Goal: Information Seeking & Learning: Learn about a topic

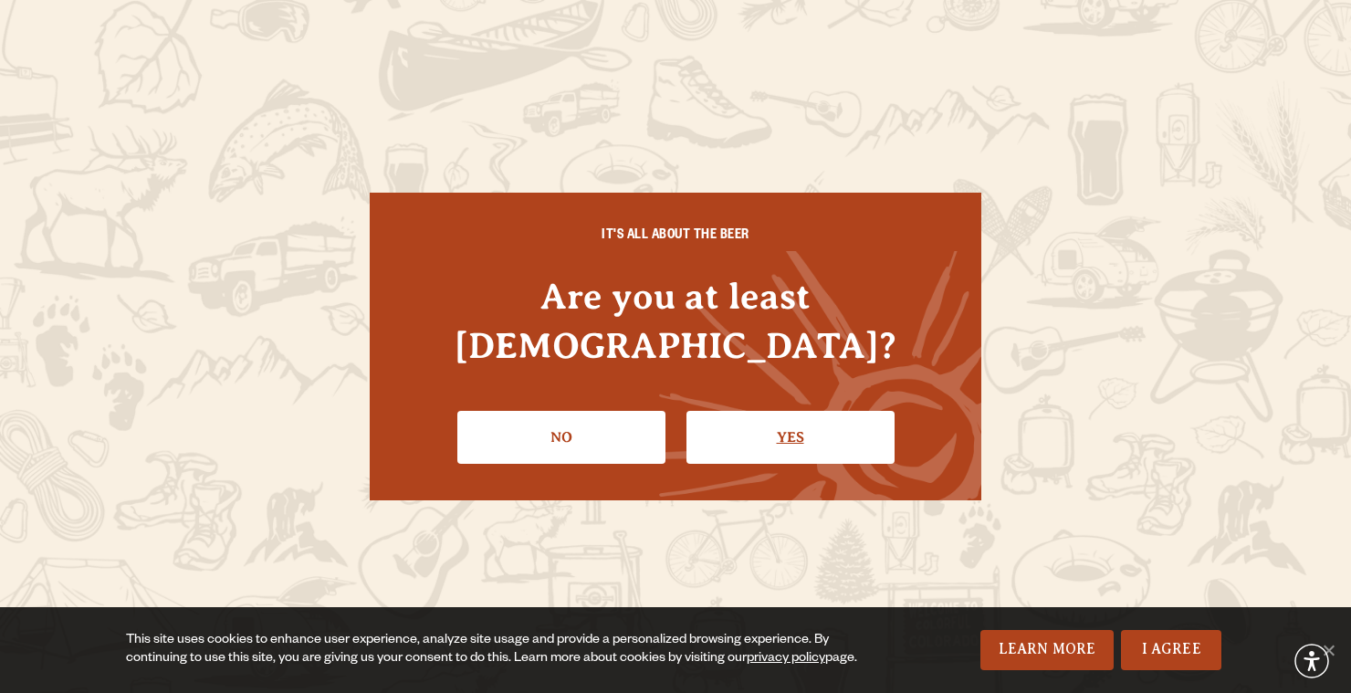
click at [835, 411] on link "Yes" at bounding box center [791, 437] width 208 height 53
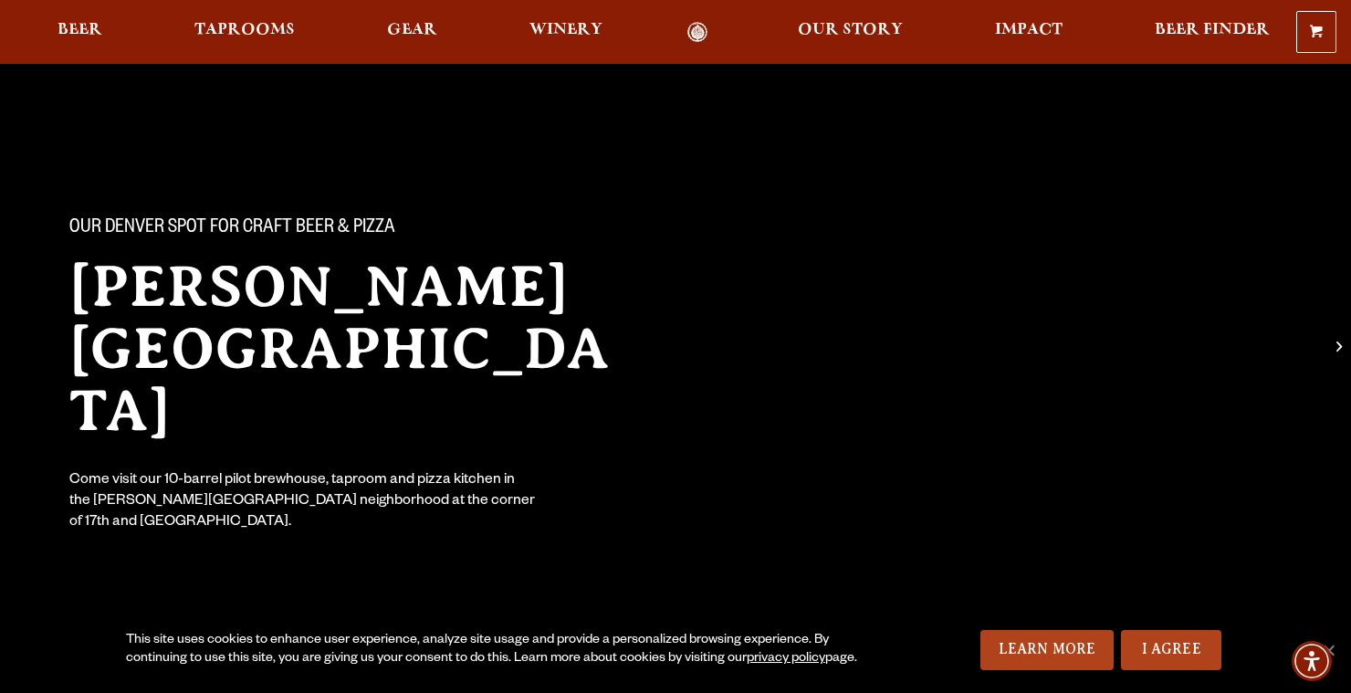
scroll to position [21, 0]
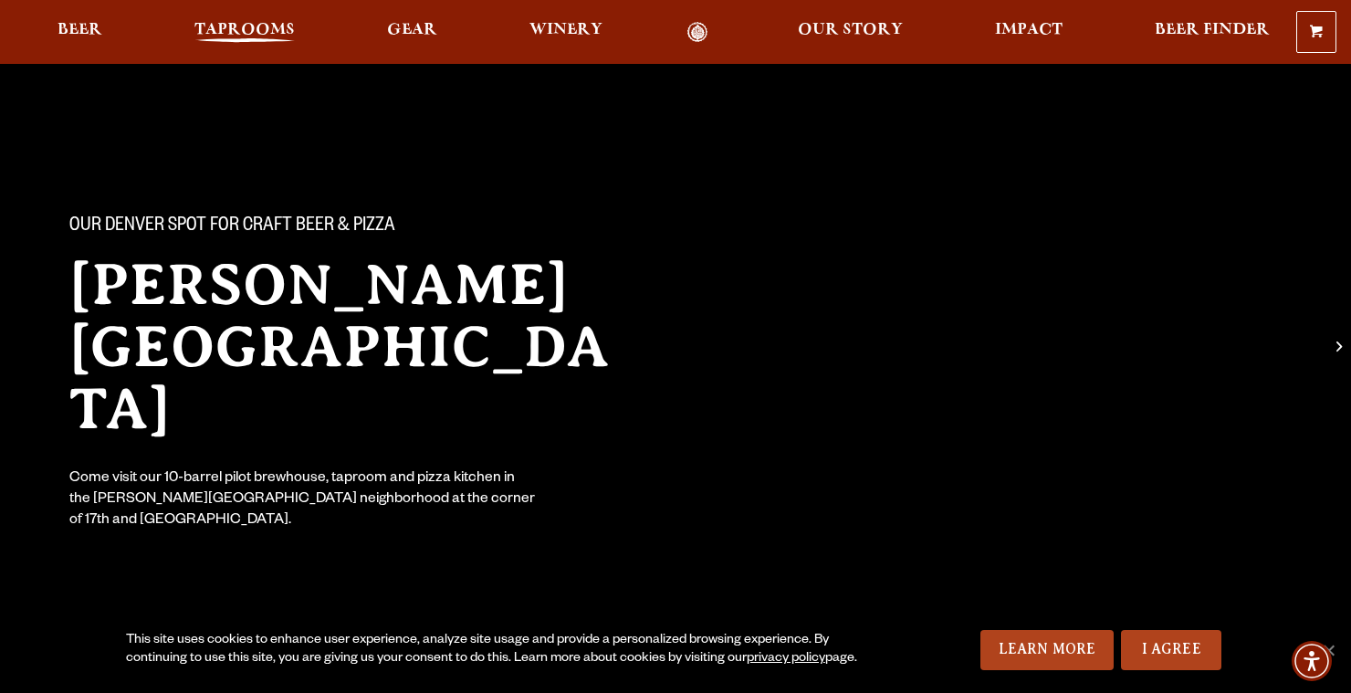
click at [247, 27] on span "Taprooms" at bounding box center [244, 30] width 100 height 15
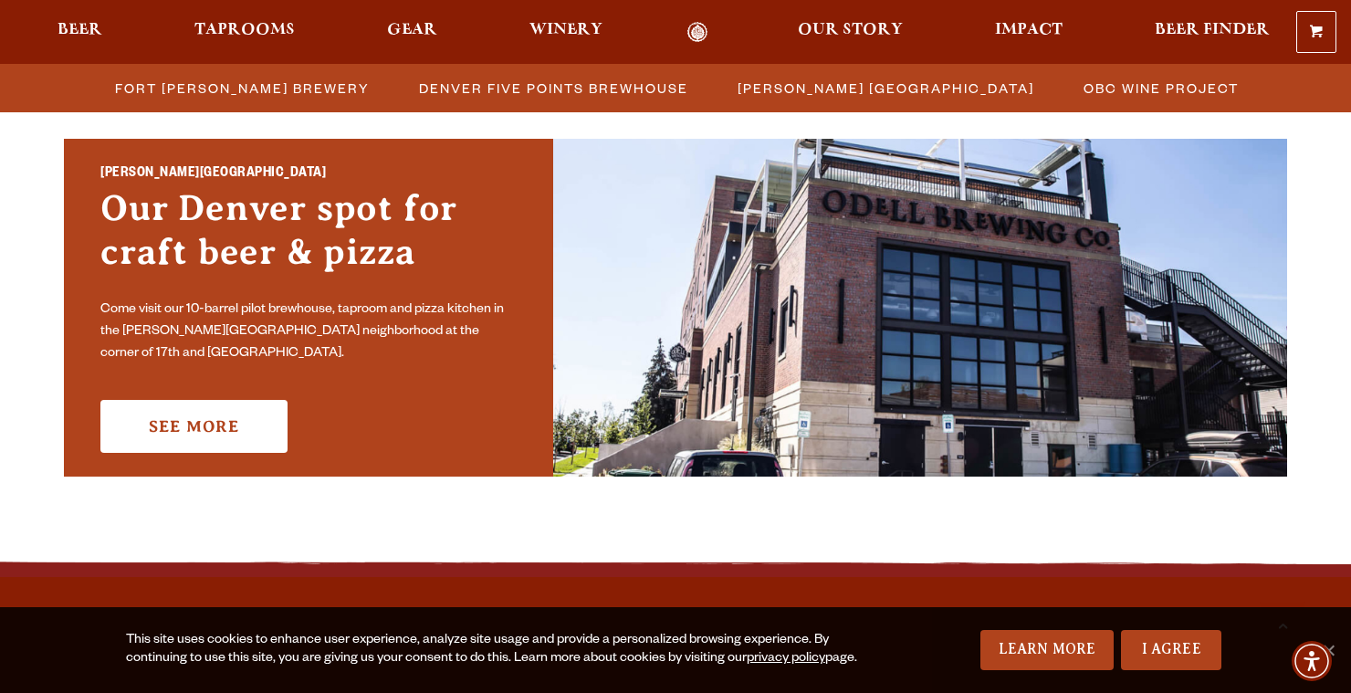
scroll to position [1327, 0]
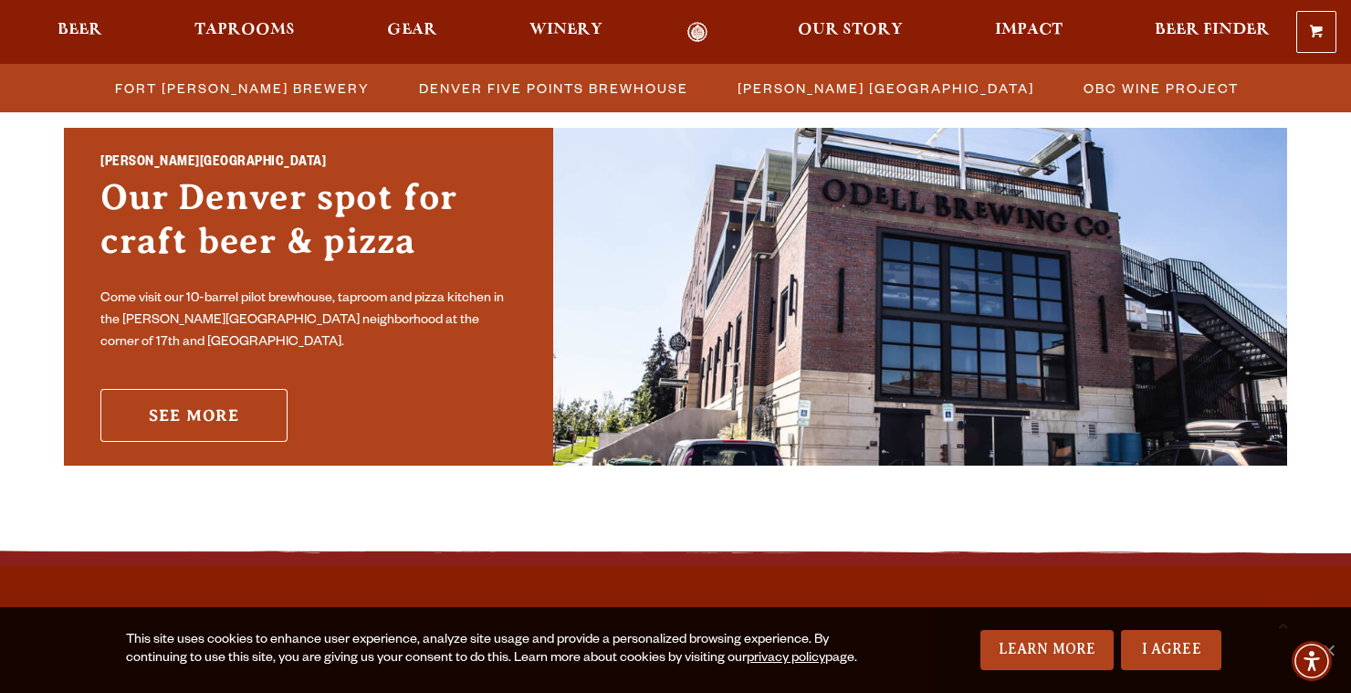
click at [212, 406] on link "See More" at bounding box center [193, 415] width 187 height 53
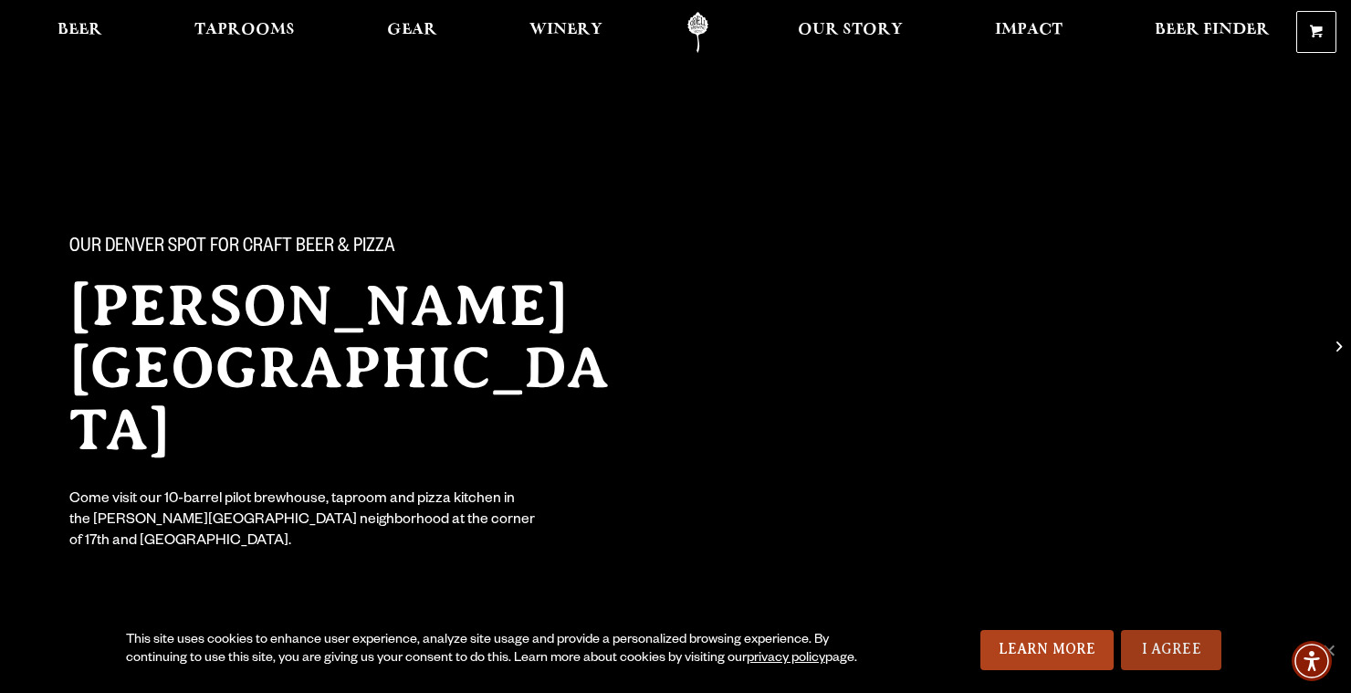
click at [1172, 642] on link "I Agree" at bounding box center [1171, 650] width 100 height 40
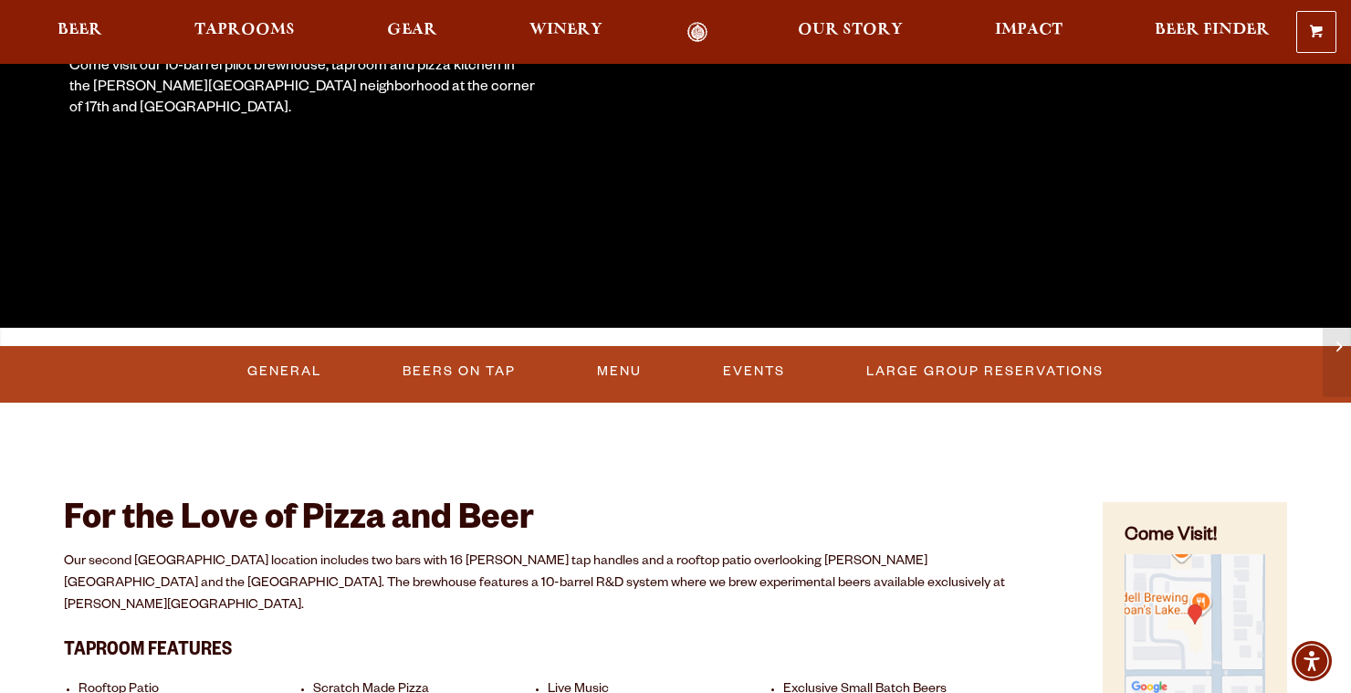
scroll to position [423, 0]
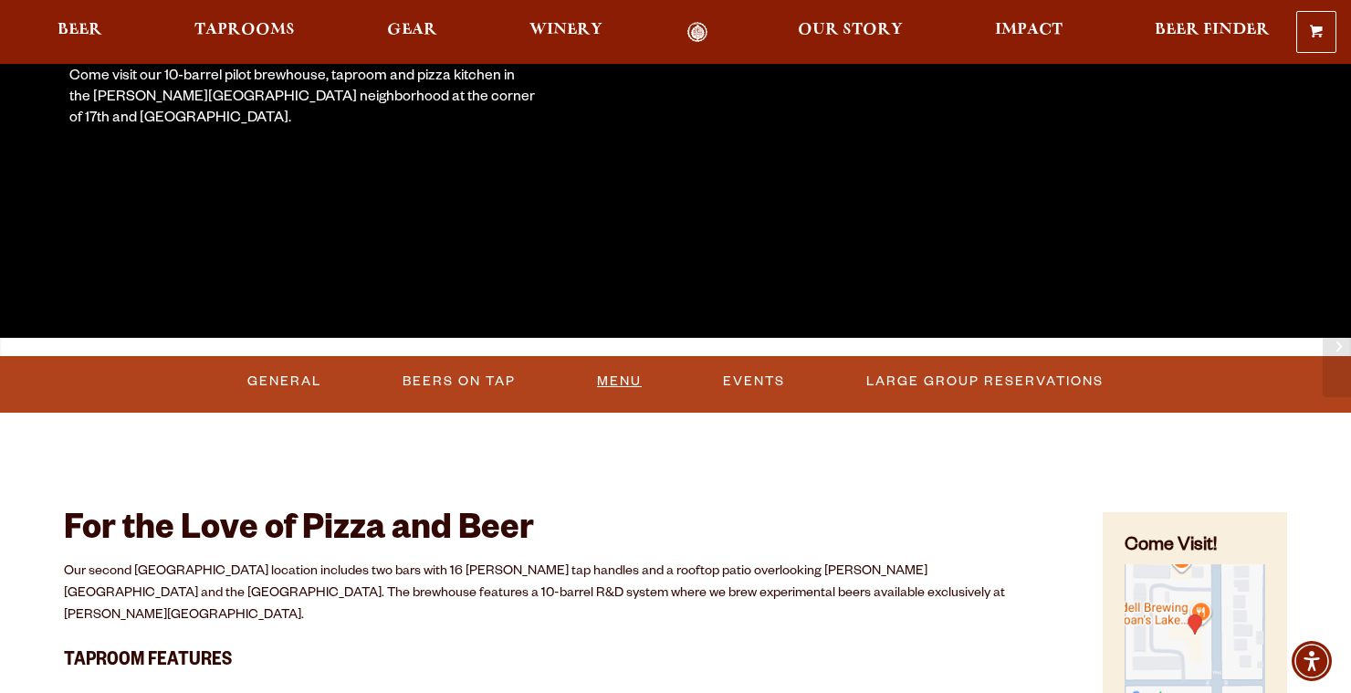
click at [625, 379] on link "Menu" at bounding box center [619, 382] width 59 height 42
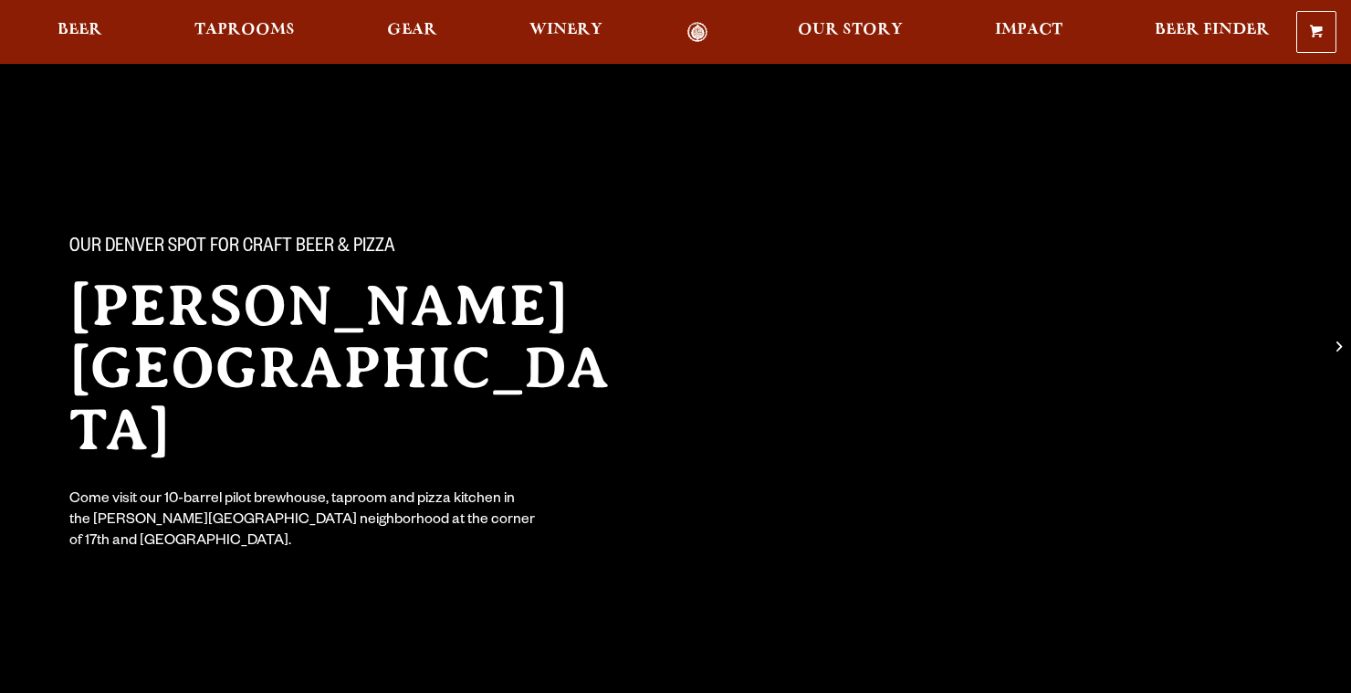
scroll to position [423, 0]
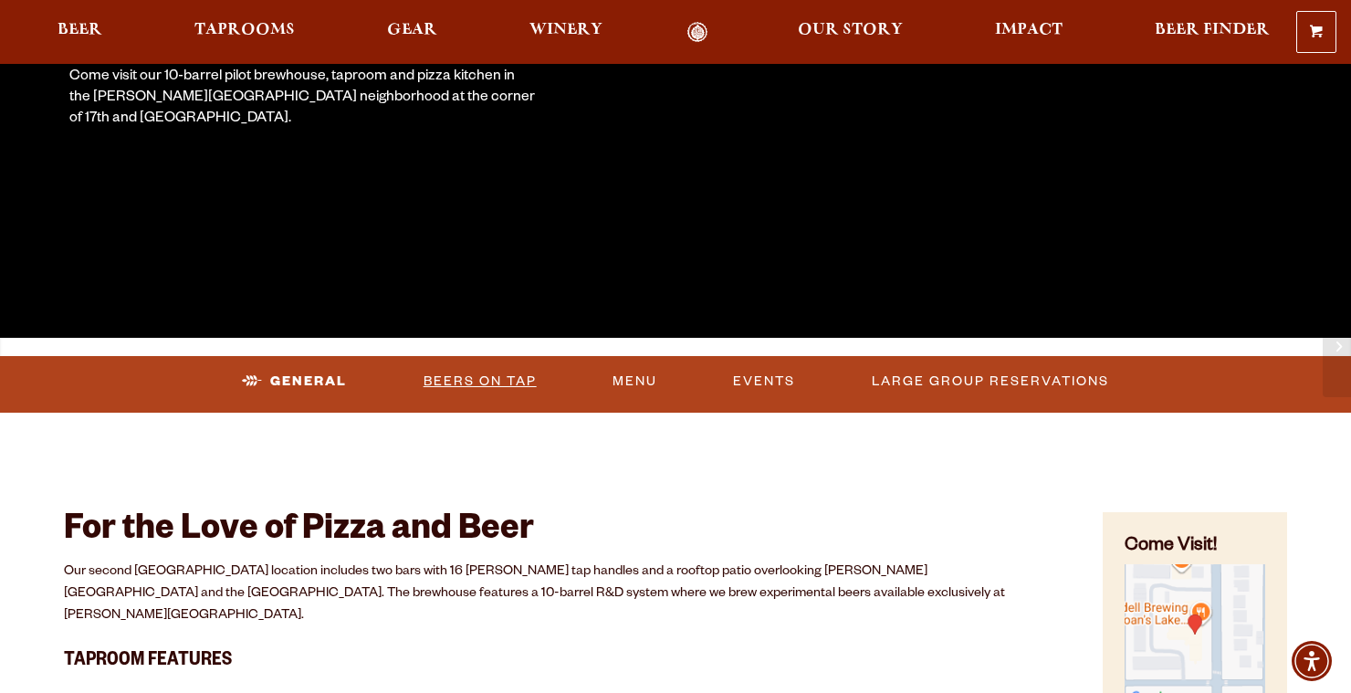
click at [506, 383] on link "Beers On Tap" at bounding box center [480, 382] width 128 height 42
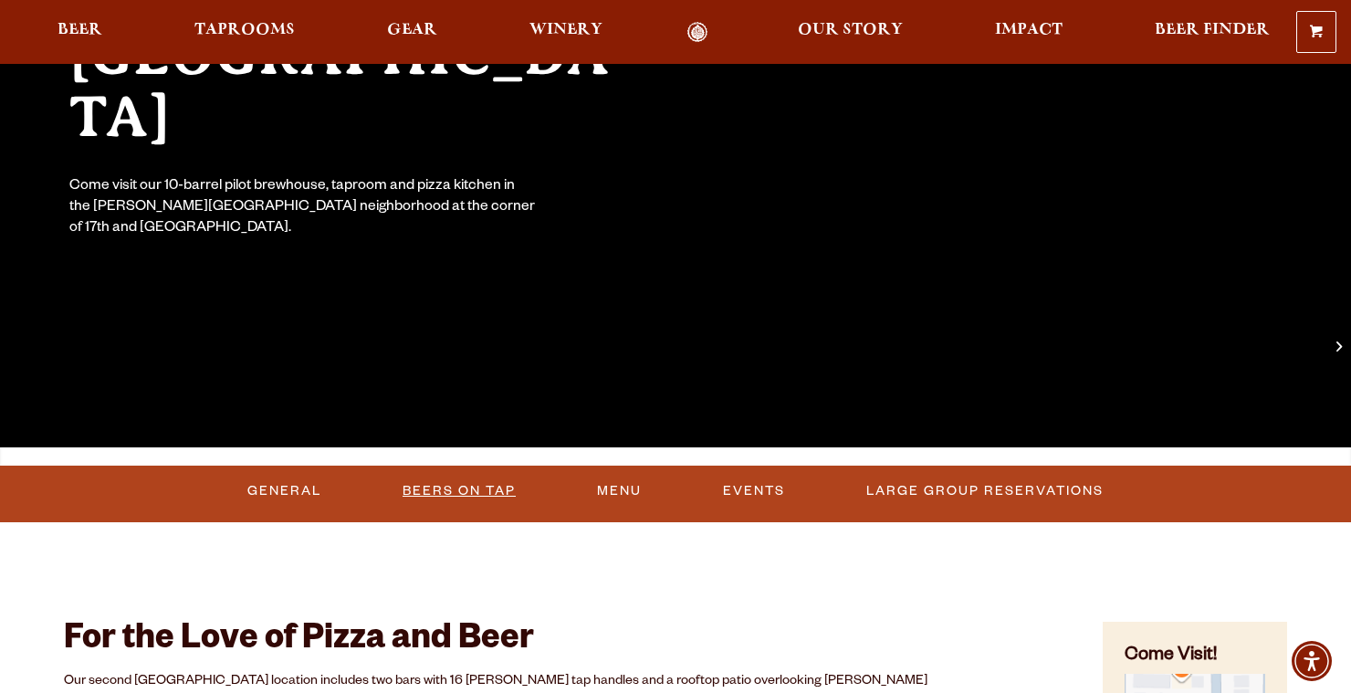
scroll to position [314, 0]
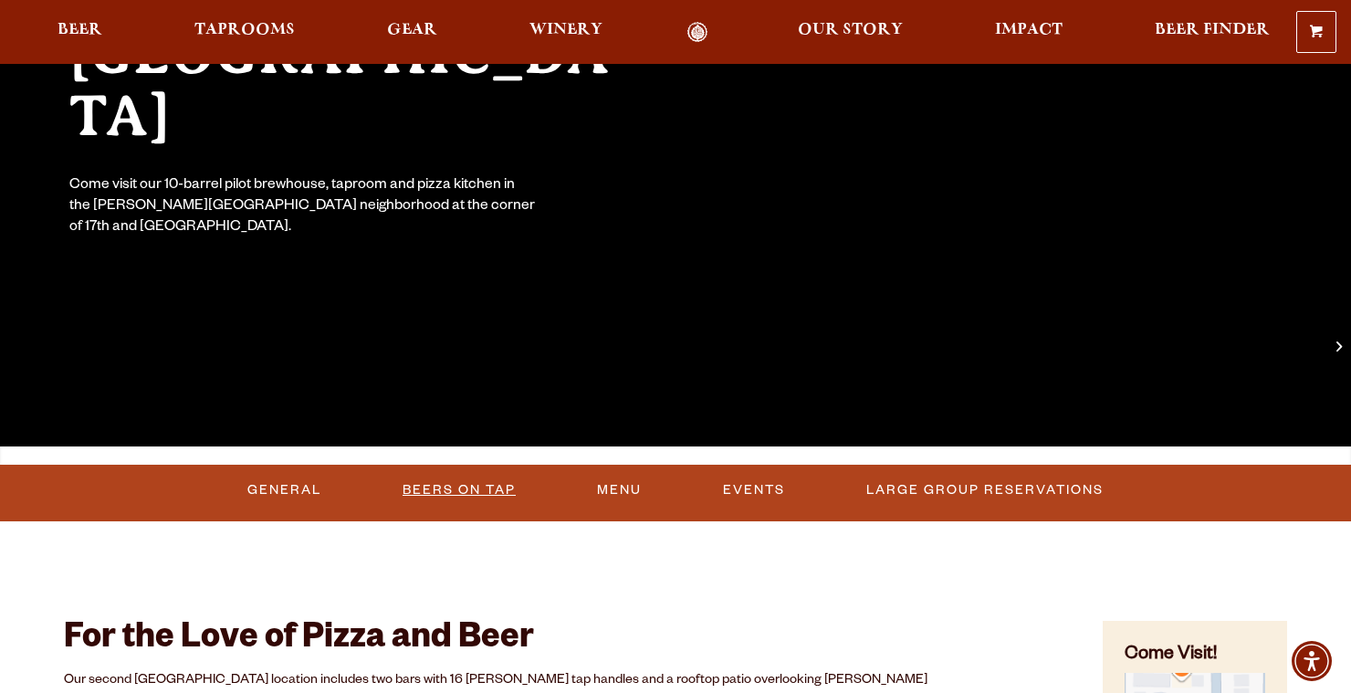
click at [500, 492] on link "Beers On Tap" at bounding box center [459, 490] width 128 height 42
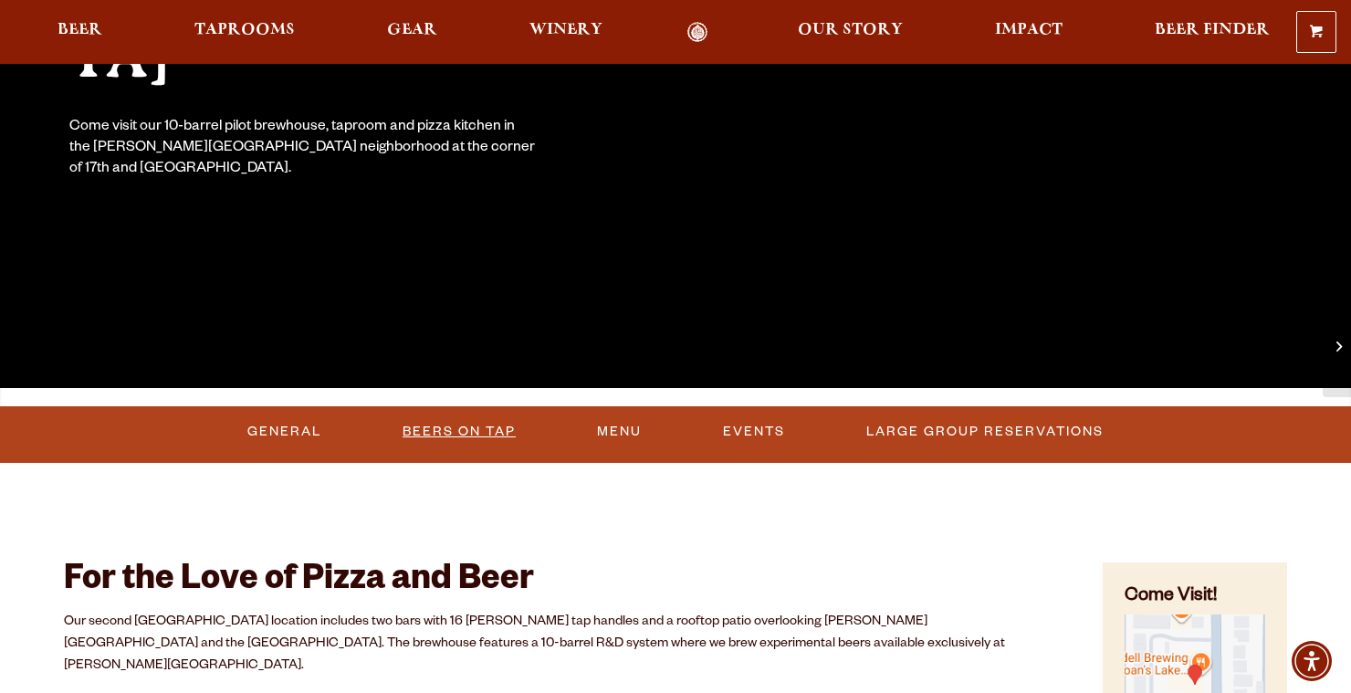
scroll to position [377, 0]
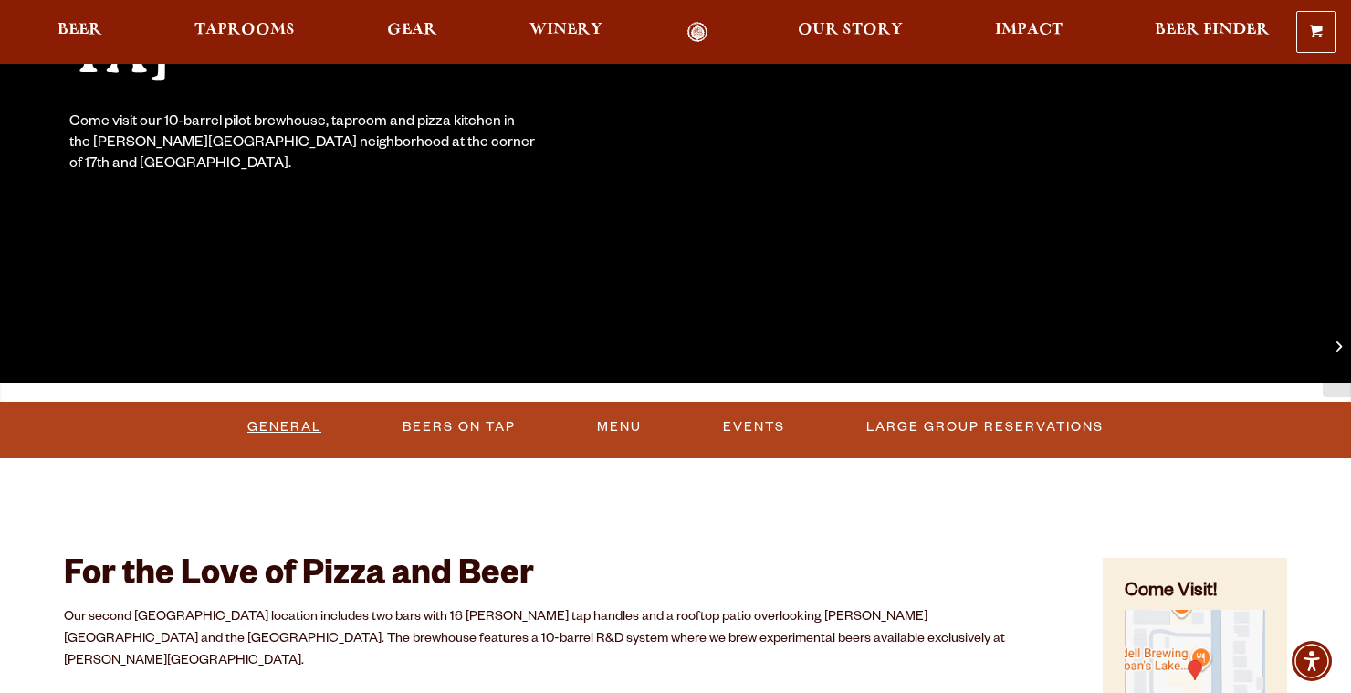
click at [293, 420] on link "General" at bounding box center [284, 427] width 89 height 42
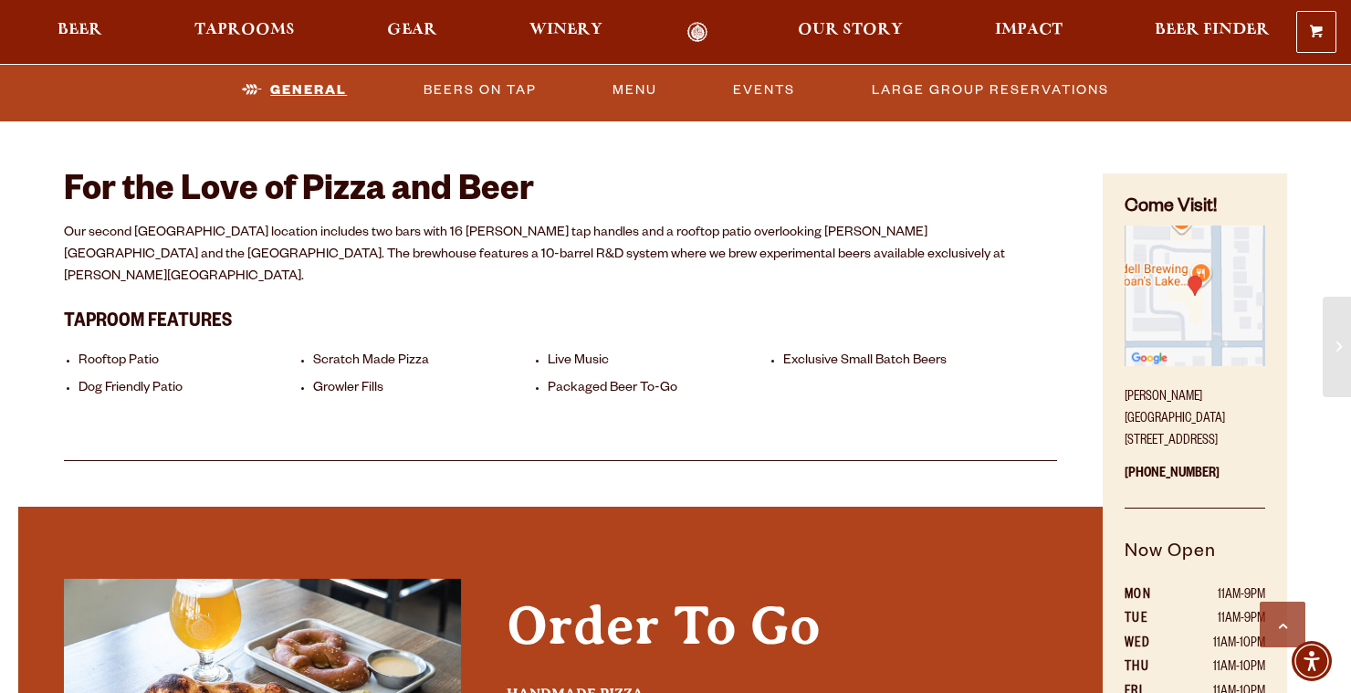
scroll to position [773, 0]
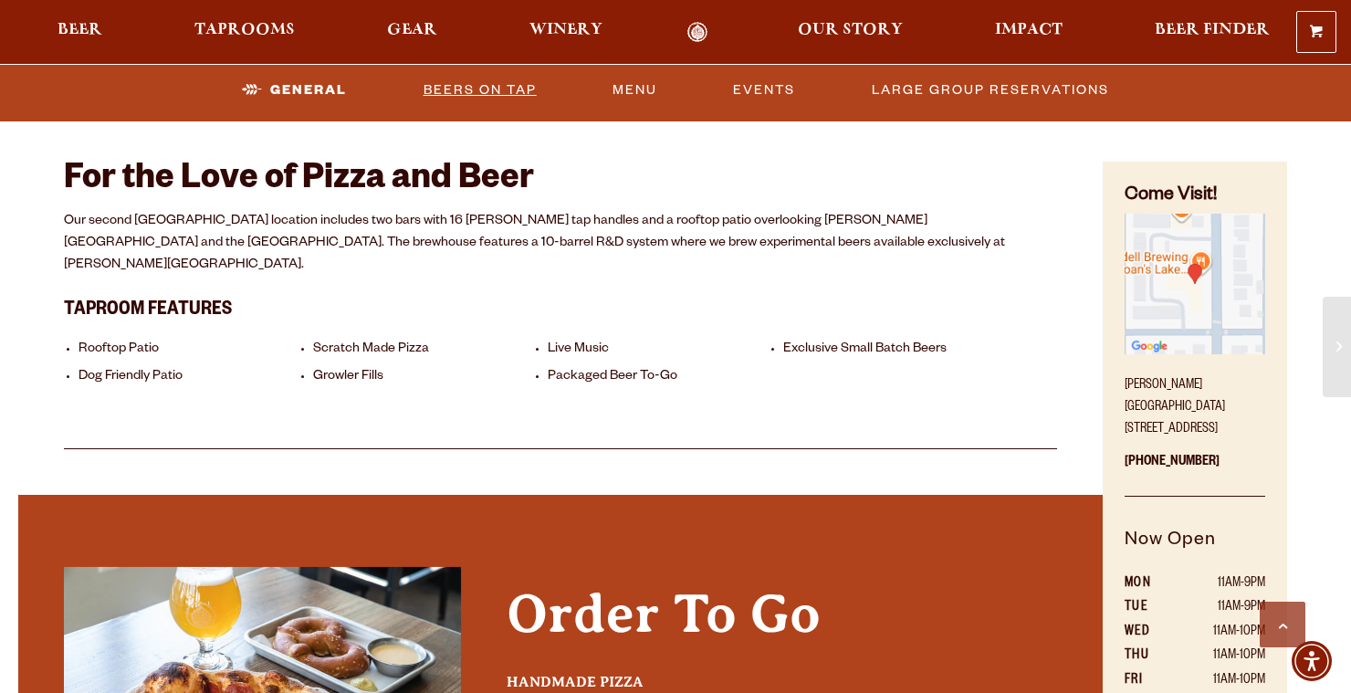
click at [501, 96] on link "Beers On Tap" at bounding box center [480, 89] width 128 height 42
click at [615, 85] on link "Menu" at bounding box center [635, 89] width 59 height 42
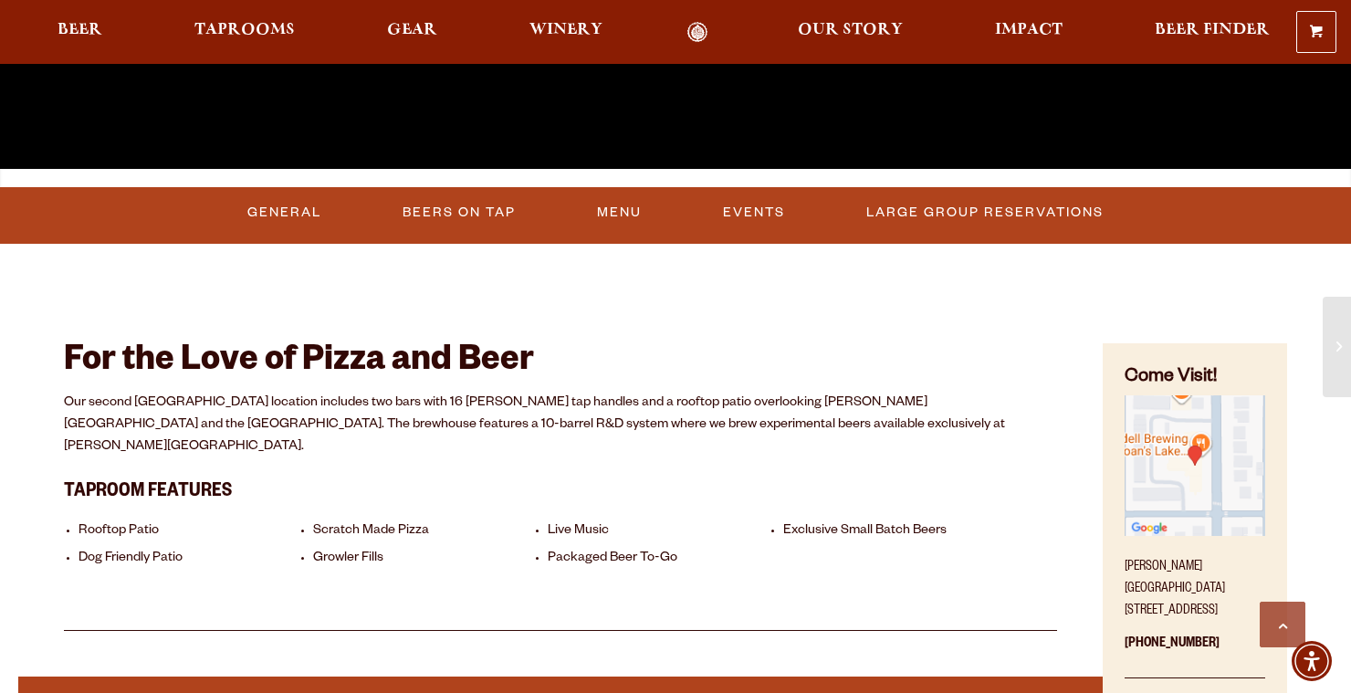
scroll to position [588, 0]
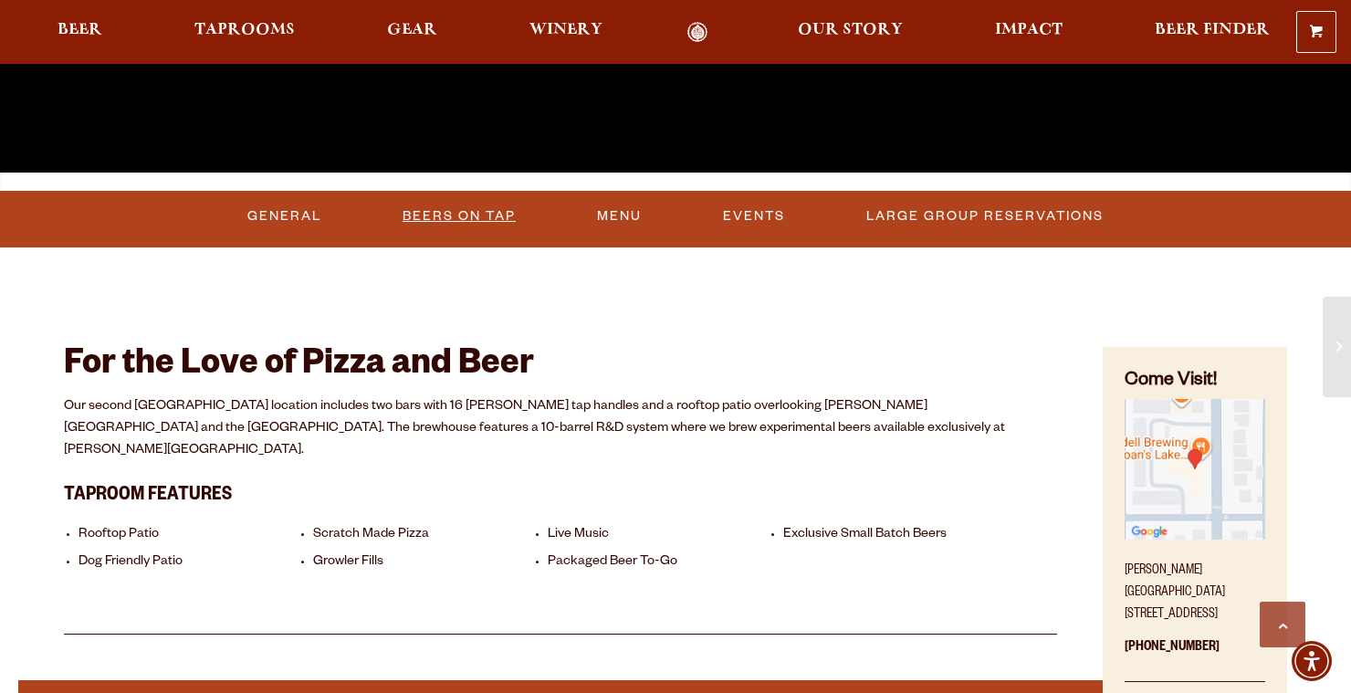
click at [494, 218] on link "Beers On Tap" at bounding box center [459, 216] width 128 height 42
click at [494, 218] on link "Beers On Tap" at bounding box center [464, 216] width 161 height 42
click at [74, 22] on link "Beer" at bounding box center [80, 32] width 68 height 21
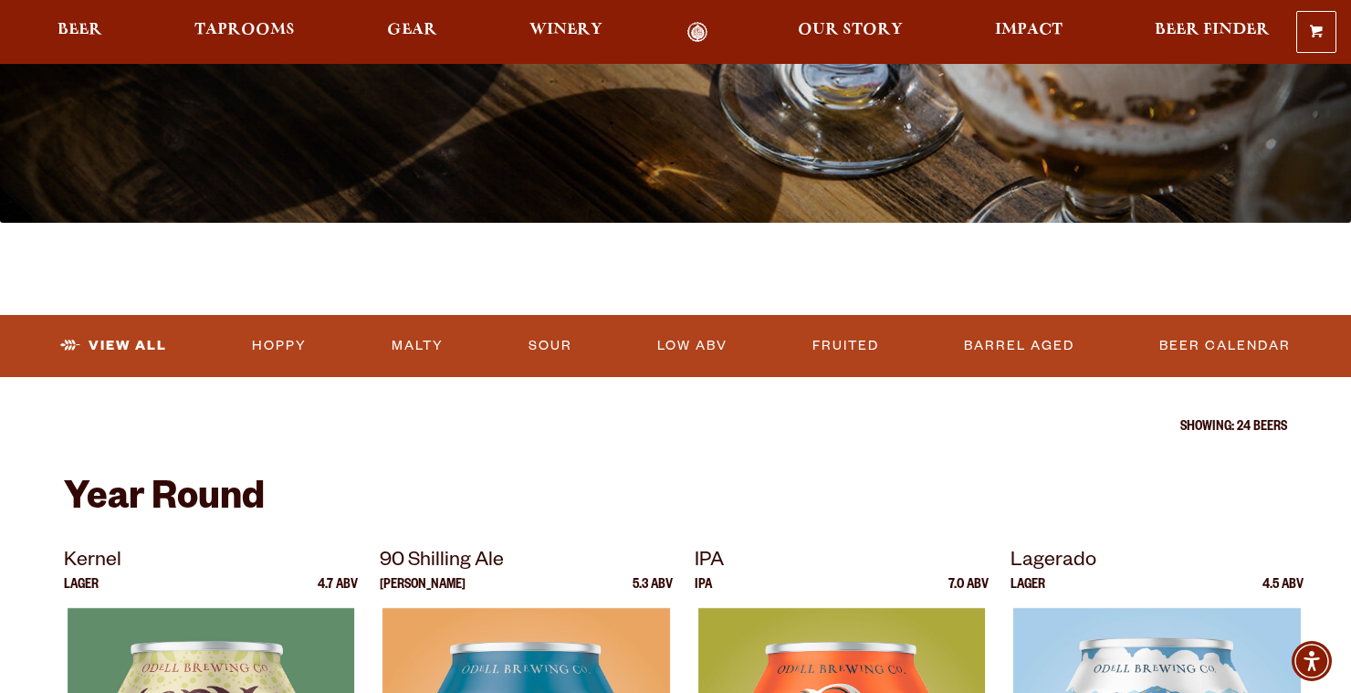
scroll to position [385, 0]
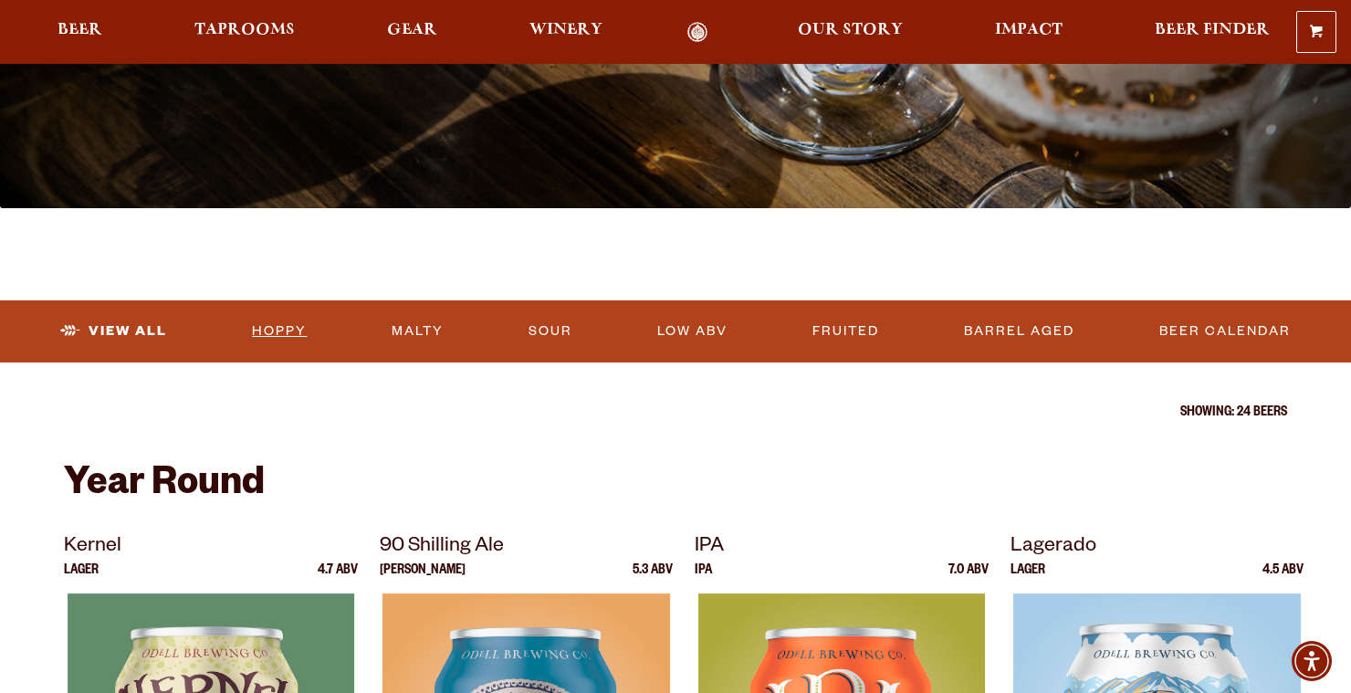
click at [278, 322] on link "Hoppy" at bounding box center [279, 331] width 69 height 42
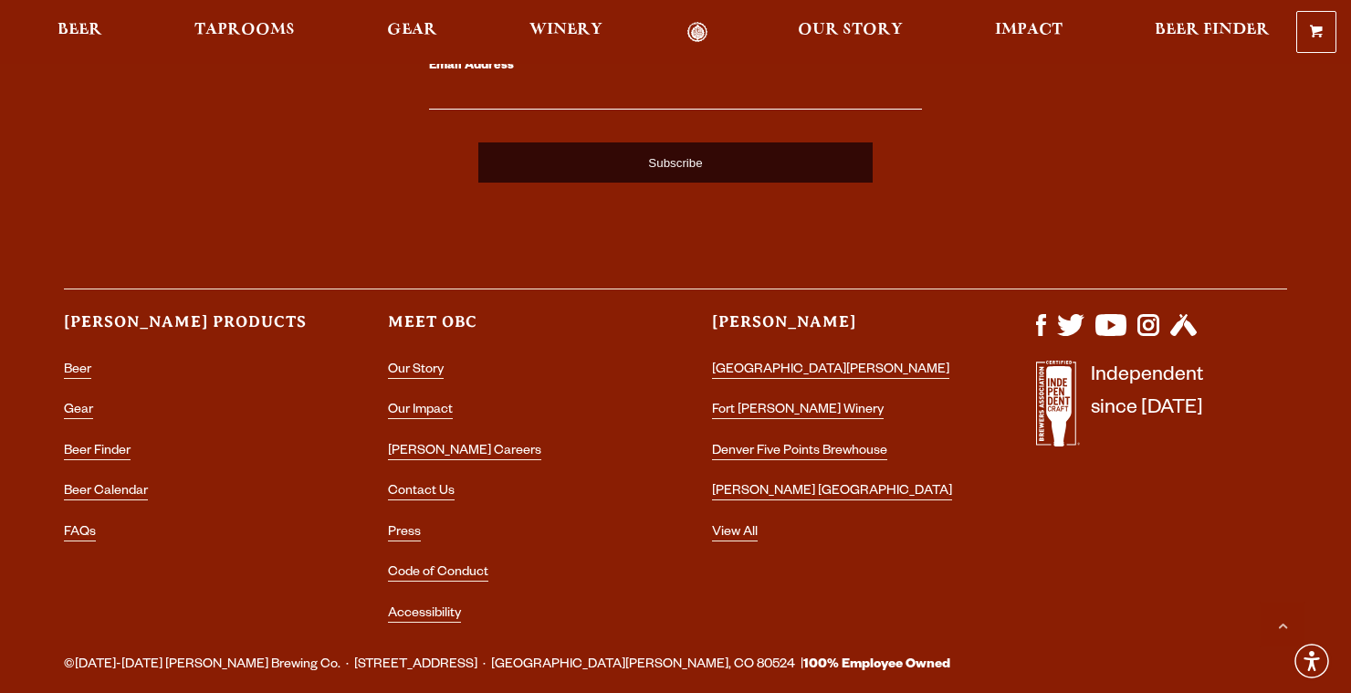
scroll to position [2048, 0]
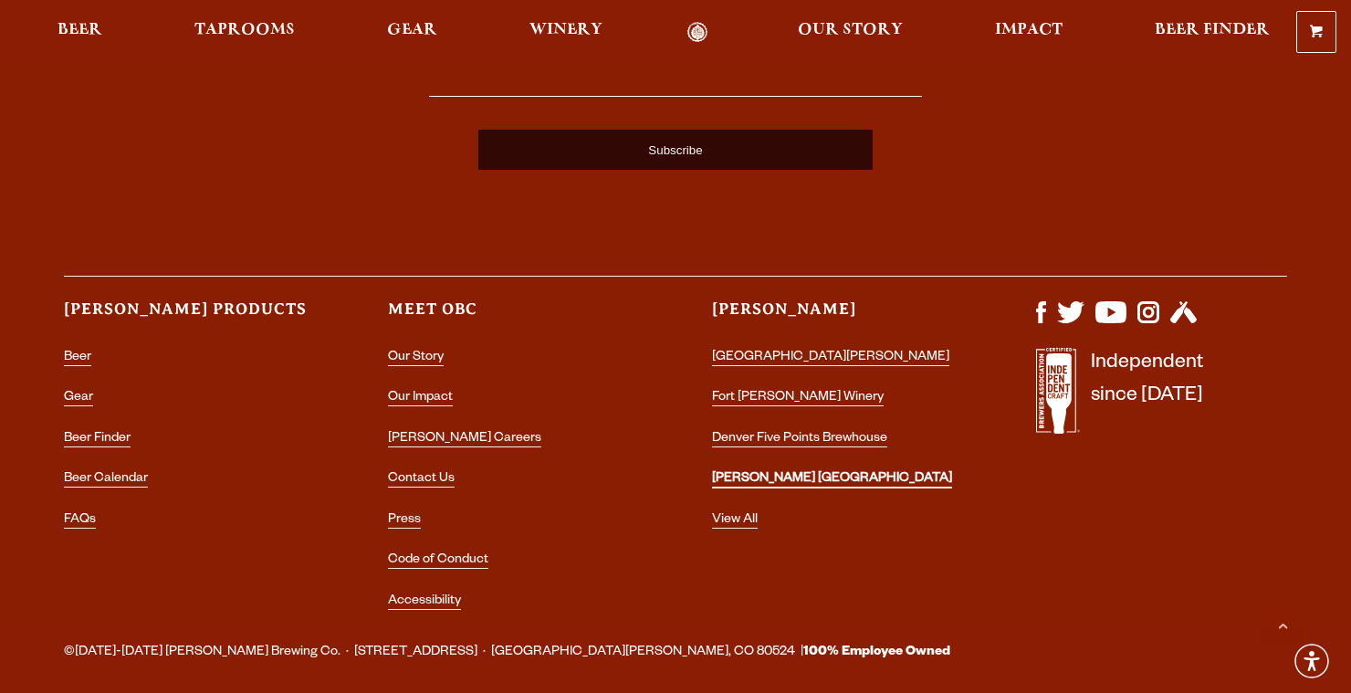
click at [801, 481] on link "[PERSON_NAME] [GEOGRAPHIC_DATA]" at bounding box center [832, 480] width 240 height 16
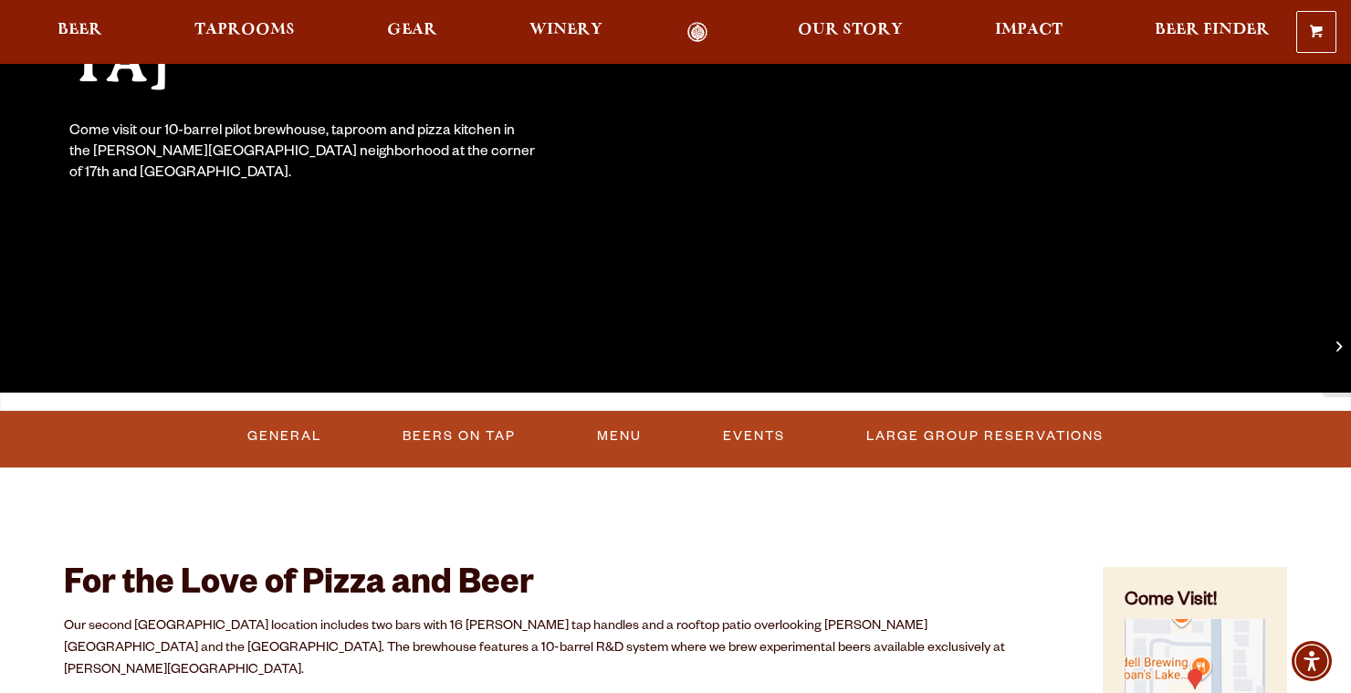
scroll to position [410, 0]
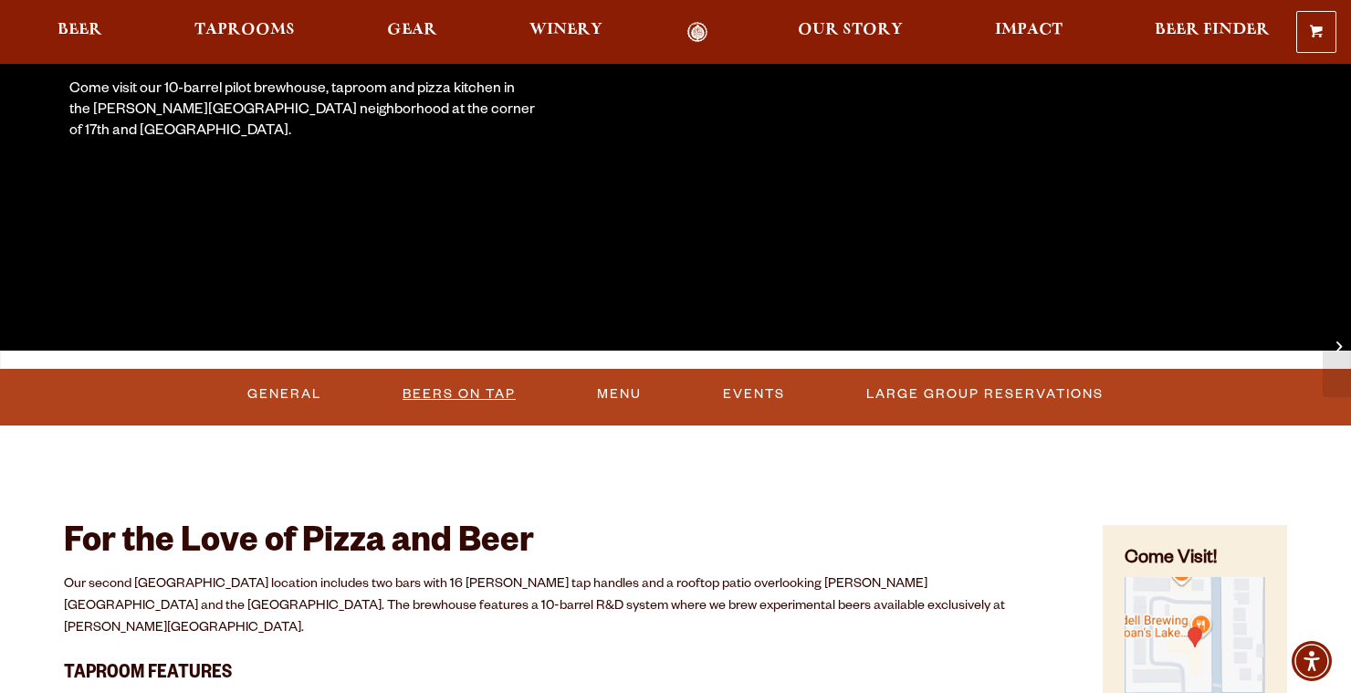
click at [483, 396] on link "Beers On Tap" at bounding box center [459, 394] width 128 height 42
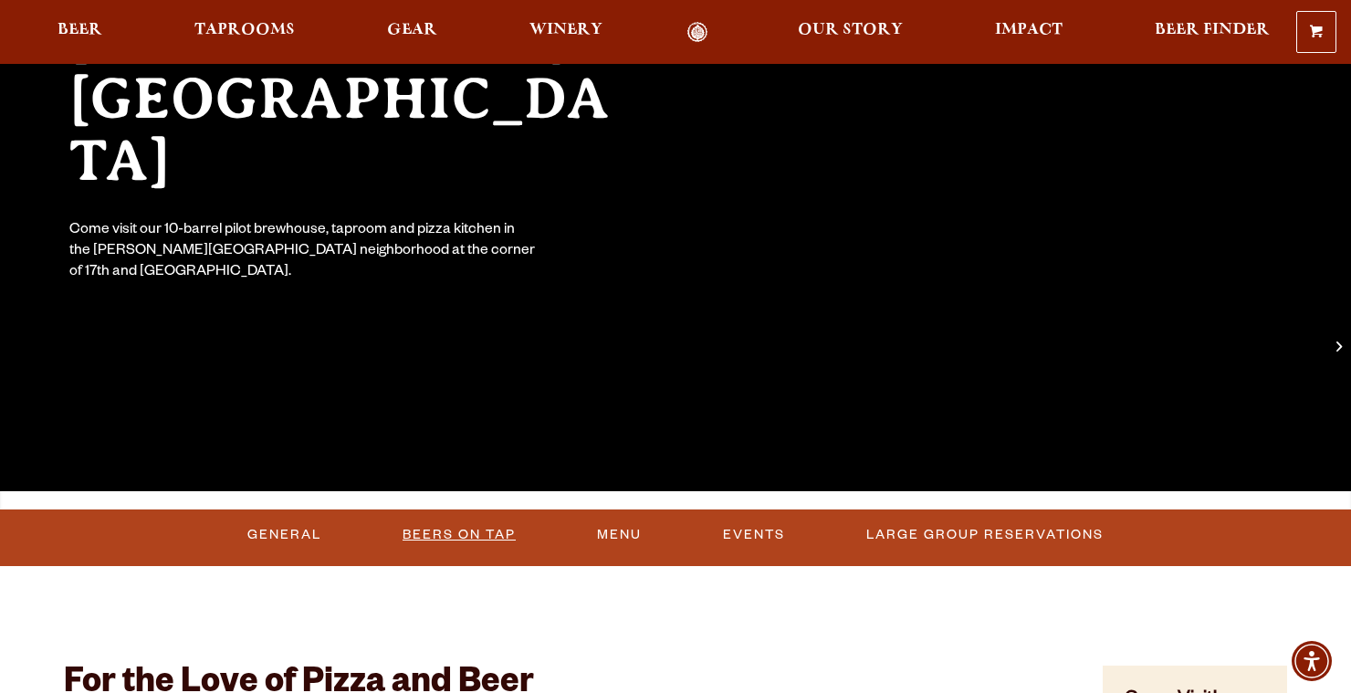
scroll to position [0, 0]
